Goal: Information Seeking & Learning: Understand process/instructions

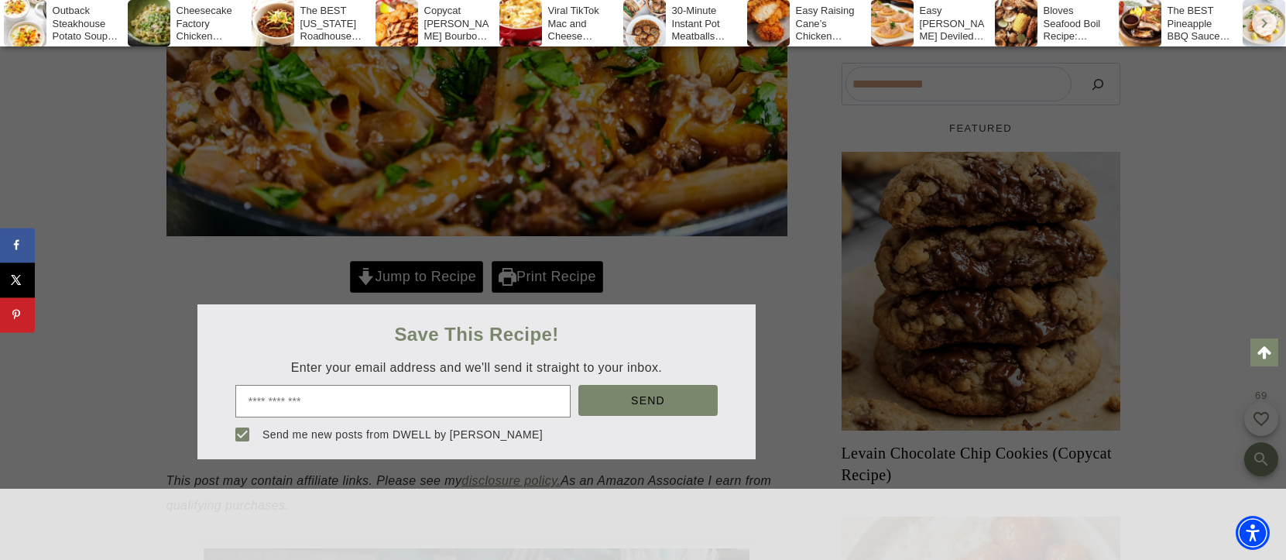
scroll to position [561, 0]
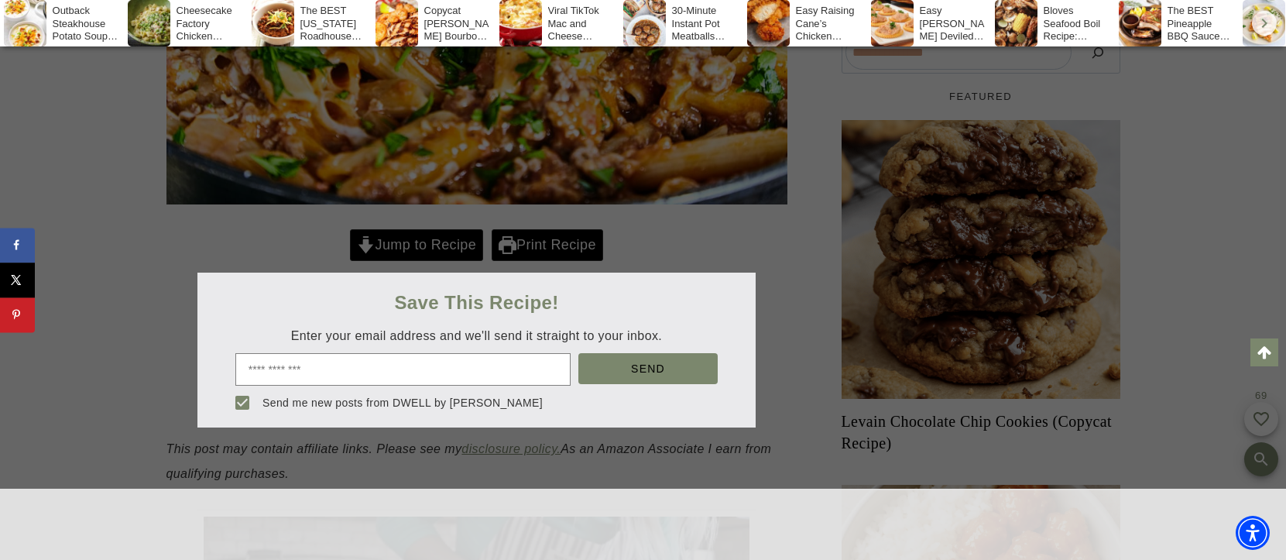
click at [442, 293] on div at bounding box center [643, 280] width 1286 height 560
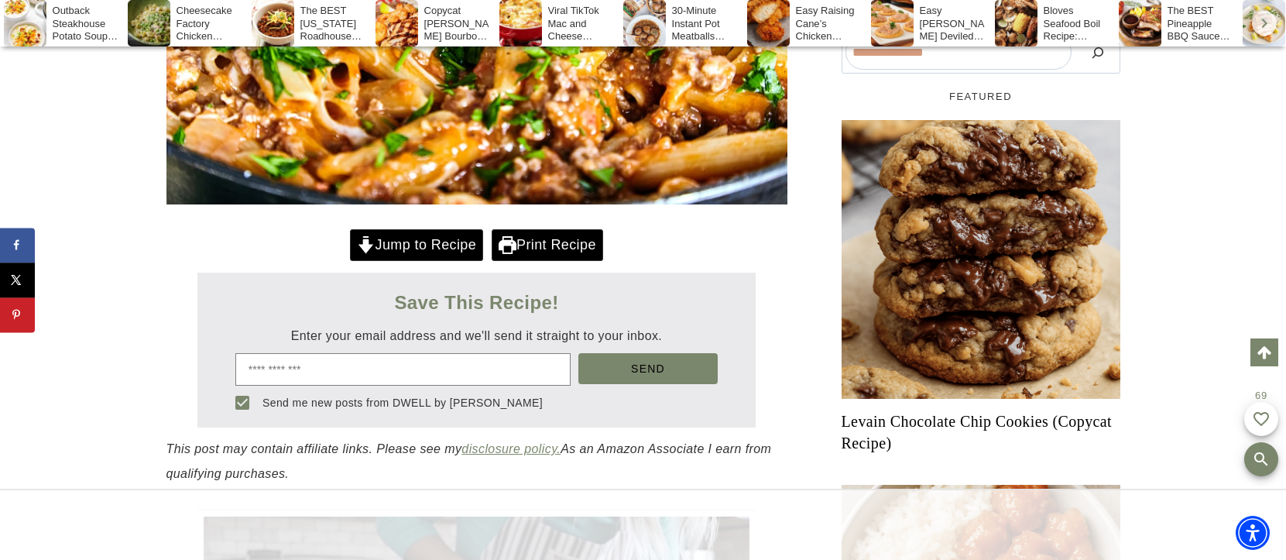
click at [442, 293] on div at bounding box center [643, 280] width 1286 height 560
click at [442, 261] on link "Jump to Recipe" at bounding box center [416, 245] width 133 height 32
